Goal: Task Accomplishment & Management: Manage account settings

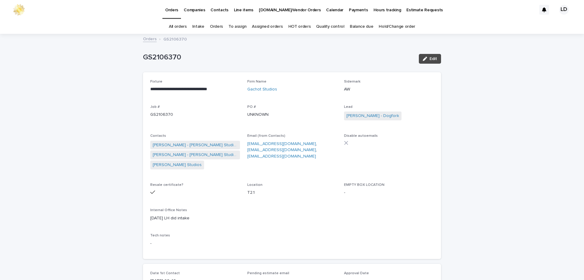
click at [357, 26] on link "Balance due" at bounding box center [362, 26] width 24 height 14
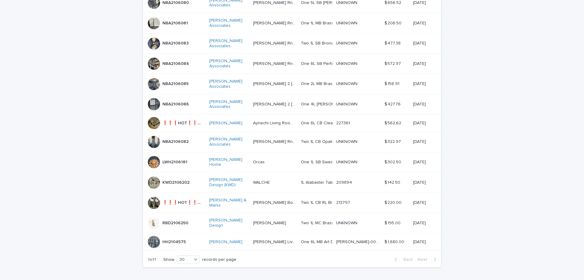
scroll to position [272, 0]
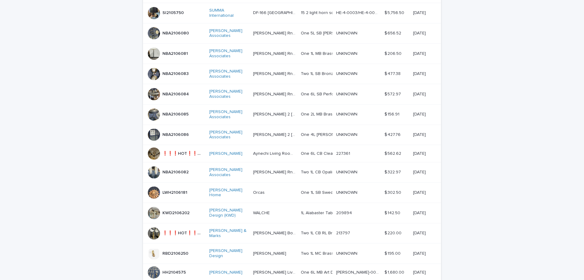
click at [195, 166] on div "NBA2106082 NBA2106082" at bounding box center [176, 172] width 57 height 12
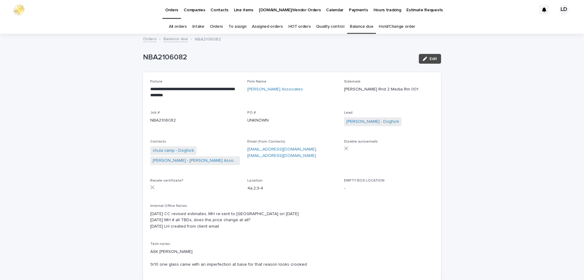
click at [176, 40] on link "Balance due" at bounding box center [175, 38] width 25 height 7
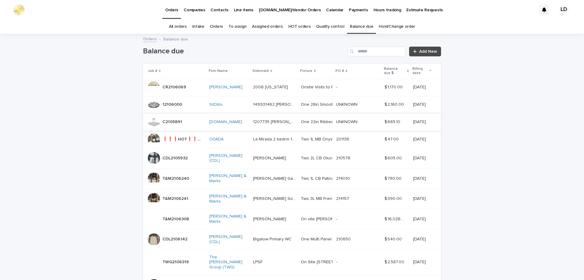
scroll to position [19, 0]
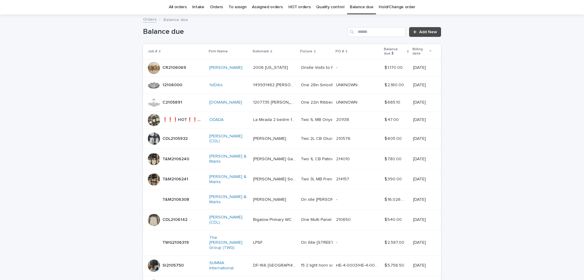
click at [243, 162] on div "[PERSON_NAME] & Marks" at bounding box center [228, 158] width 39 height 15
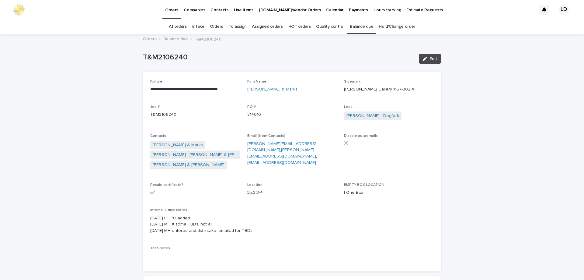
click at [167, 39] on link "Balance due" at bounding box center [175, 38] width 25 height 7
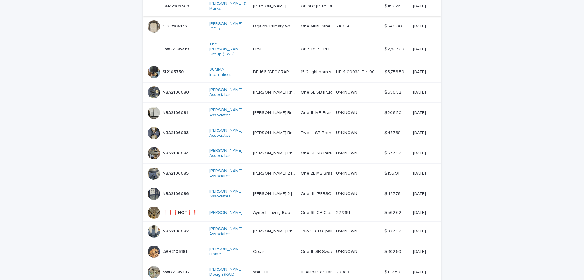
scroll to position [213, 0]
click at [194, 186] on td "NBA2106086 NBA2106086" at bounding box center [175, 193] width 64 height 20
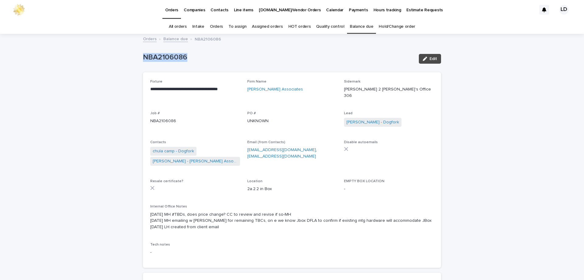
drag, startPoint x: 192, startPoint y: 56, endPoint x: 76, endPoint y: 53, distance: 116.2
copy p "NBA2106086"
